Goal: Communication & Community: Answer question/provide support

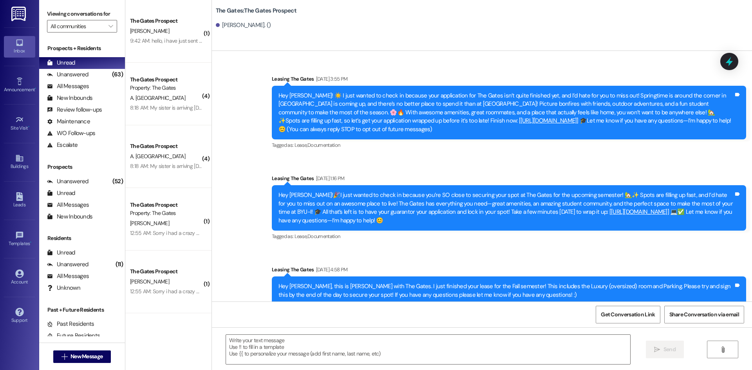
scroll to position [216, 0]
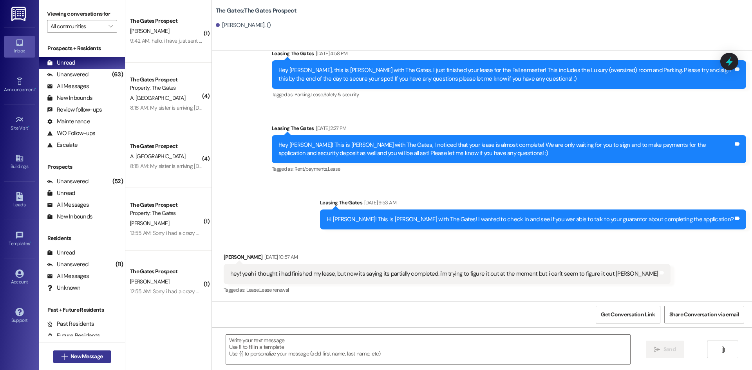
click at [87, 361] on button " New Message" at bounding box center [82, 357] width 58 height 13
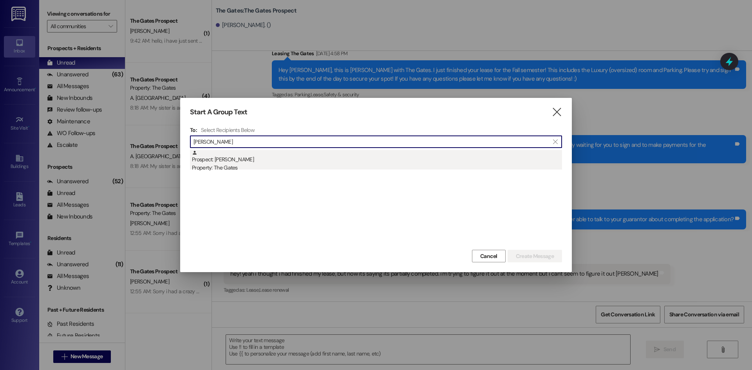
type input "[PERSON_NAME]"
click at [236, 165] on div "Property: The Gates" at bounding box center [377, 168] width 370 height 8
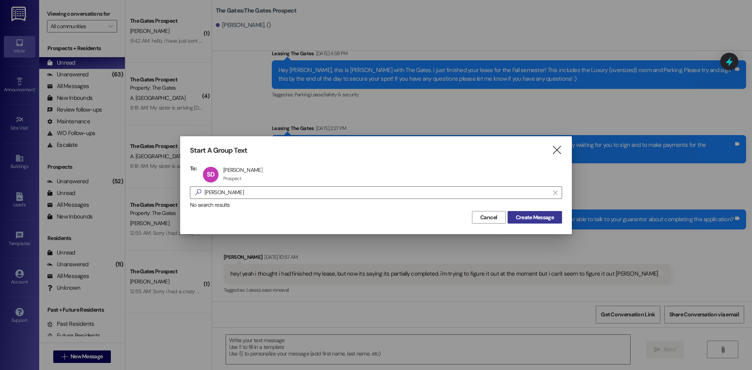
click at [532, 217] on span "Create Message" at bounding box center [535, 218] width 38 height 8
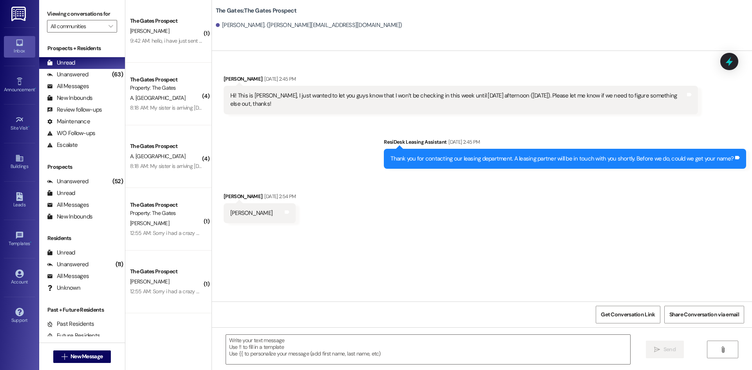
scroll to position [0, 0]
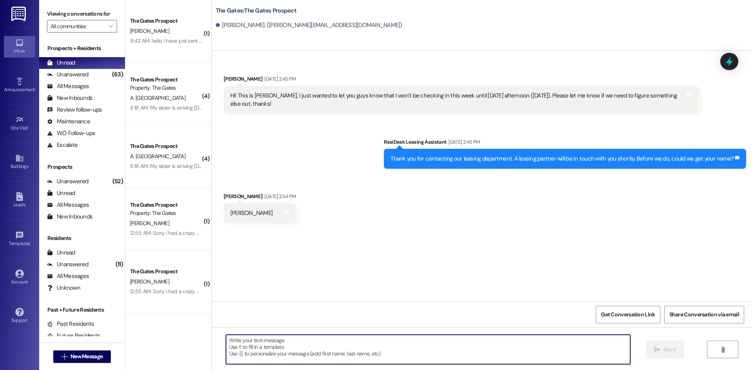
click at [237, 339] on textarea at bounding box center [428, 349] width 404 height 29
drag, startPoint x: 254, startPoint y: 348, endPoint x: 212, endPoint y: 340, distance: 43.2
click at [254, 348] on textarea at bounding box center [428, 349] width 404 height 29
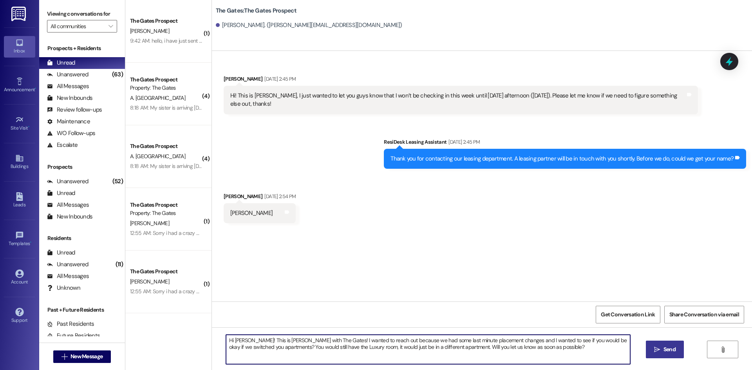
type textarea "Hi [PERSON_NAME]! This is [PERSON_NAME] with The Gates! I wanted to reach out b…"
click at [667, 355] on button " Send" at bounding box center [665, 350] width 38 height 18
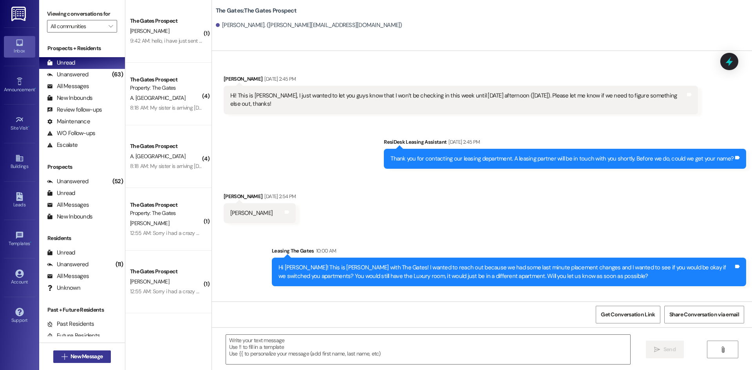
click at [85, 355] on span "New Message" at bounding box center [87, 357] width 32 height 8
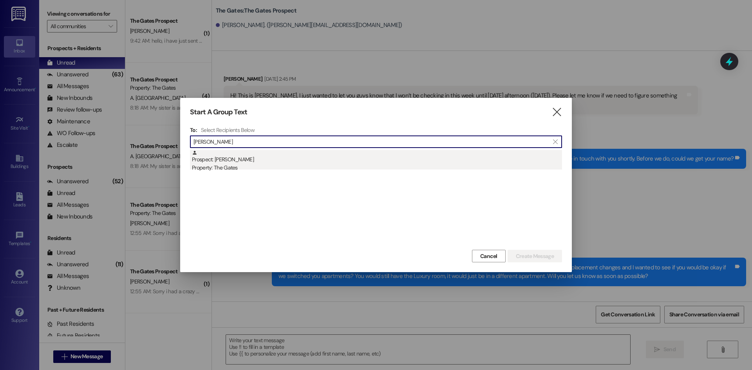
type input "[PERSON_NAME]"
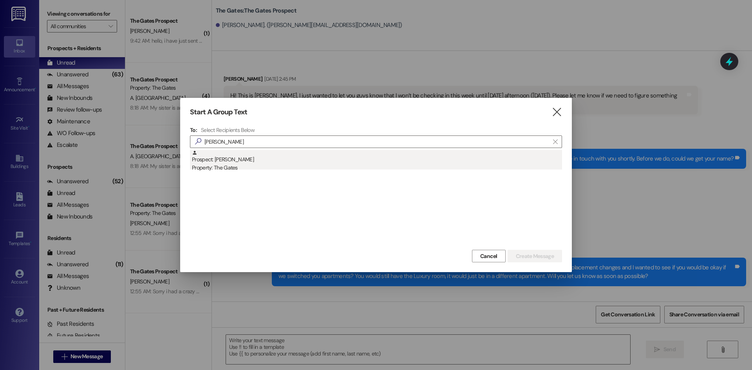
click at [230, 161] on div "Prospect: [PERSON_NAME] Property: The Gates" at bounding box center [377, 161] width 370 height 22
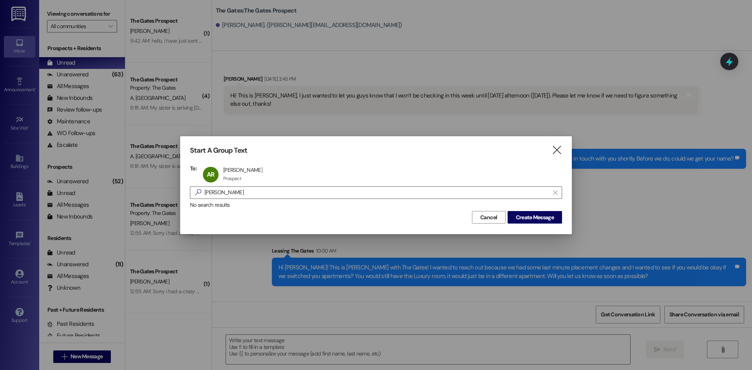
click at [545, 224] on div "Start A Group Text  To: AR [PERSON_NAME] [PERSON_NAME] Prospect Prospect click…" at bounding box center [376, 185] width 392 height 98
click at [543, 218] on span "Create Message" at bounding box center [535, 218] width 38 height 8
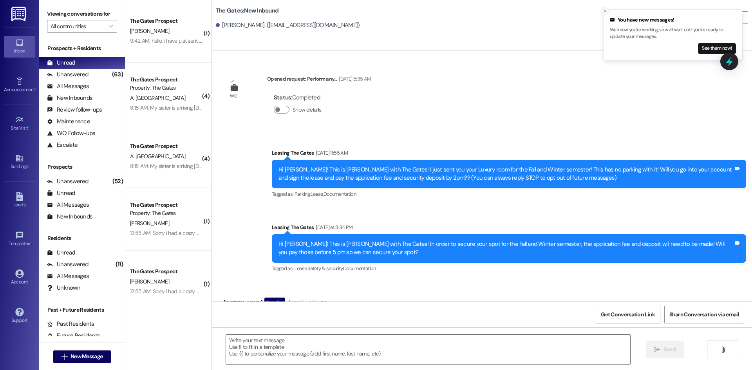
click at [605, 13] on icon "Close toast" at bounding box center [605, 11] width 5 height 5
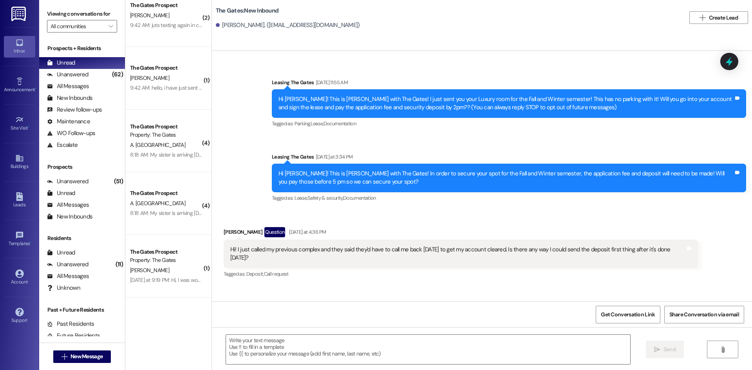
scroll to position [110, 0]
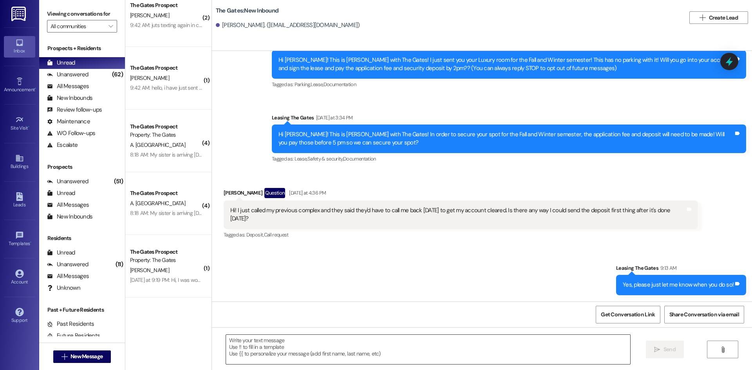
drag, startPoint x: 395, startPoint y: 341, endPoint x: 390, endPoint y: 347, distance: 8.1
click at [390, 347] on textarea at bounding box center [428, 349] width 404 height 29
drag, startPoint x: 245, startPoint y: 217, endPoint x: 216, endPoint y: 207, distance: 30.6
click at [218, 207] on div "Received via SMS [PERSON_NAME] Question [DATE] at 4:36 PM Hi! I just called my …" at bounding box center [461, 214] width 486 height 64
copy div "Hi! I just called my previous complex and they said they'd have to call me back…"
